Goal: Information Seeking & Learning: Learn about a topic

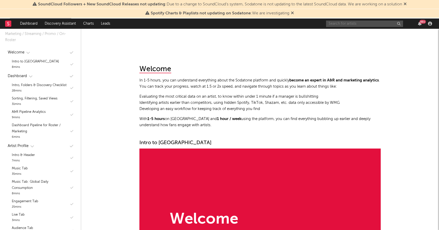
click at [373, 21] on input "text" at bounding box center [364, 24] width 77 height 6
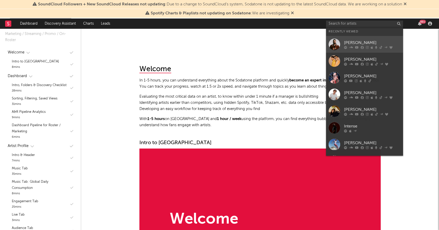
click at [375, 41] on div "[PERSON_NAME]" at bounding box center [372, 43] width 57 height 6
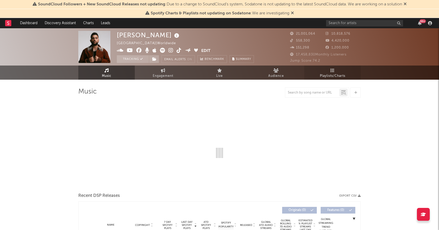
click at [340, 68] on link "Playlists/Charts" at bounding box center [333, 73] width 57 height 14
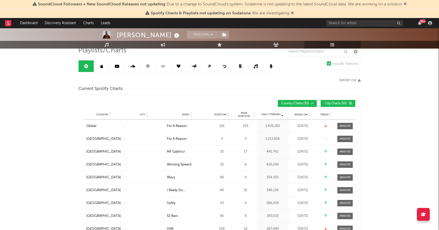
scroll to position [61, 0]
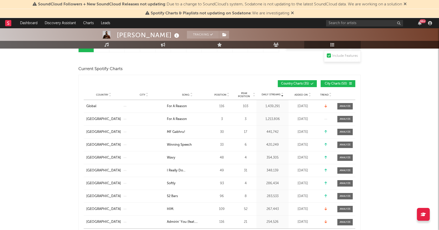
click at [303, 92] on div "Country City Song Position Peak Position Estimated Daily Streams Playlist Follo…" at bounding box center [220, 95] width 272 height 10
click at [303, 93] on span "Added On" at bounding box center [301, 94] width 13 height 3
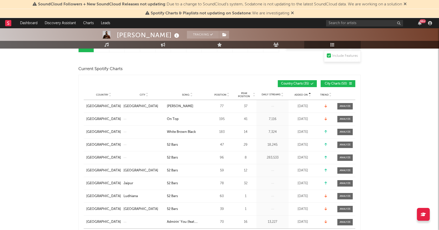
click at [303, 93] on span "Added On" at bounding box center [301, 94] width 13 height 3
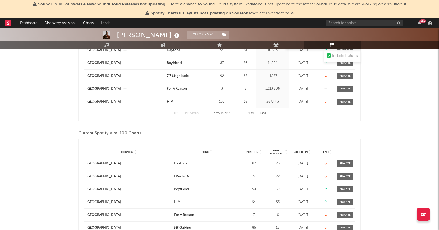
scroll to position [211, 0]
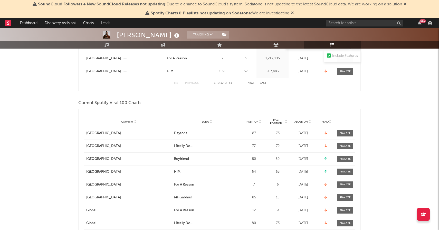
click at [303, 121] on span "Added On" at bounding box center [301, 121] width 13 height 3
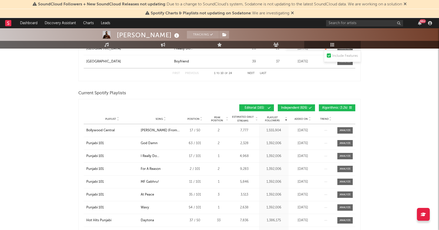
scroll to position [399, 0]
click at [300, 118] on span "Added On" at bounding box center [301, 119] width 13 height 3
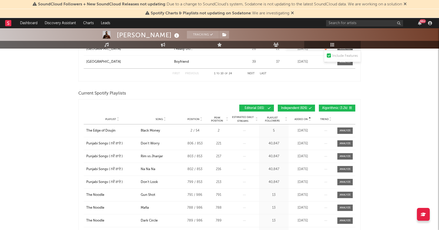
click at [300, 118] on span "Added On" at bounding box center [301, 119] width 13 height 3
click at [325, 107] on span "Algorithmic ( 3.2k )" at bounding box center [334, 108] width 25 height 3
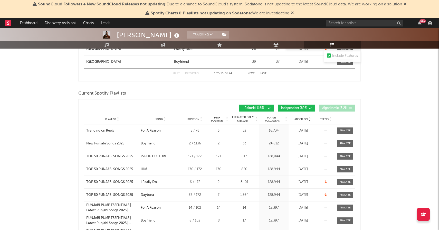
click at [295, 109] on span "Independent ( 826 )" at bounding box center [294, 108] width 26 height 3
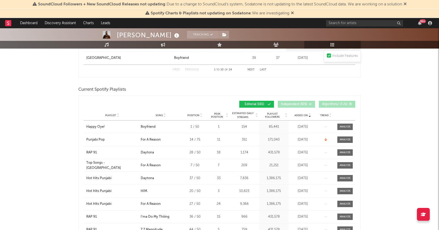
scroll to position [403, 0]
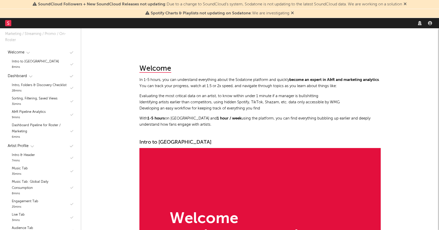
click at [379, 23] on nav "Dashboard Discovery Assistant Charts Leads" at bounding box center [219, 23] width 439 height 10
click at [353, 24] on input "text" at bounding box center [364, 23] width 77 height 6
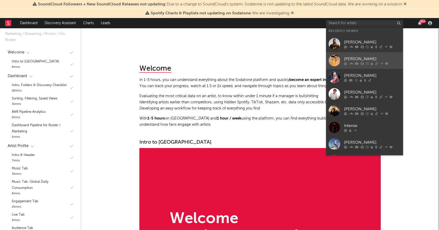
click at [358, 59] on div "[PERSON_NAME]" at bounding box center [372, 59] width 57 height 6
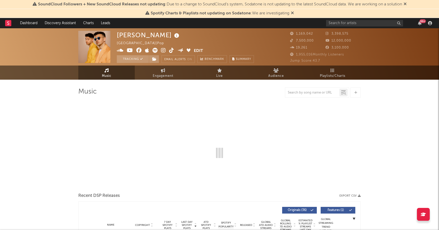
select select "6m"
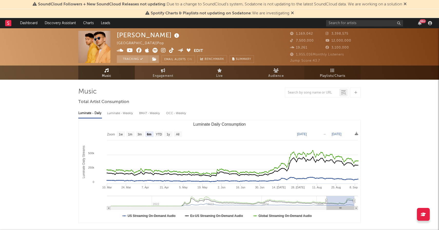
click at [339, 72] on link "Playlists/Charts" at bounding box center [333, 73] width 57 height 14
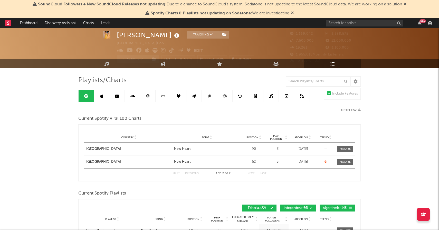
scroll to position [13, 0]
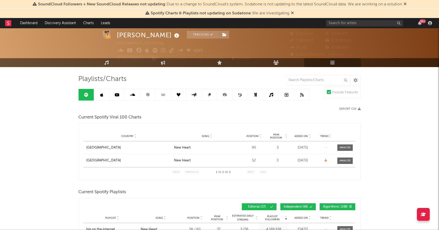
click at [302, 137] on span "Added On" at bounding box center [301, 136] width 13 height 3
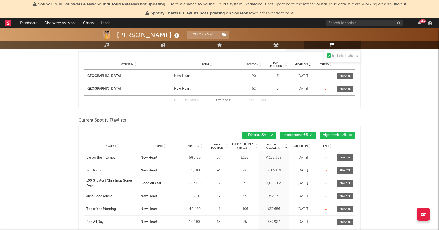
scroll to position [123, 0]
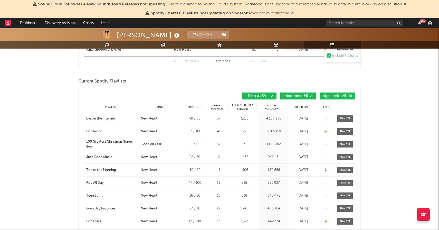
click at [304, 106] on span "Added On" at bounding box center [301, 107] width 13 height 3
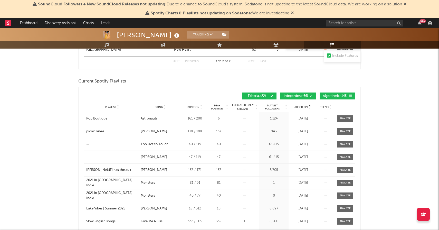
click at [303, 106] on span "Added On" at bounding box center [301, 107] width 13 height 3
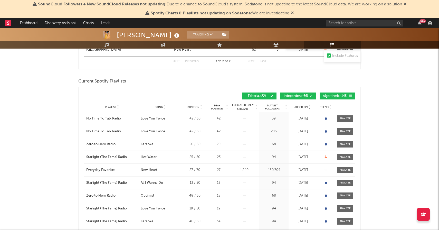
click at [331, 97] on button "Algorithmic ( 148 )" at bounding box center [338, 96] width 36 height 7
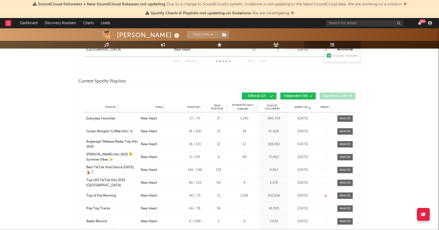
click at [299, 96] on span "Independent ( 66 )" at bounding box center [296, 96] width 24 height 3
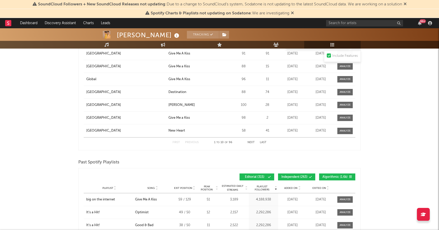
scroll to position [608, 0]
